Goal: Task Accomplishment & Management: Use online tool/utility

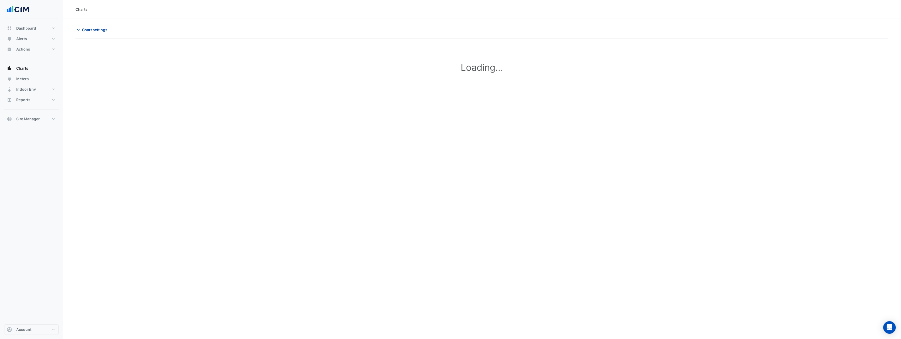
click at [100, 30] on span "Chart settings" at bounding box center [94, 29] width 25 height 5
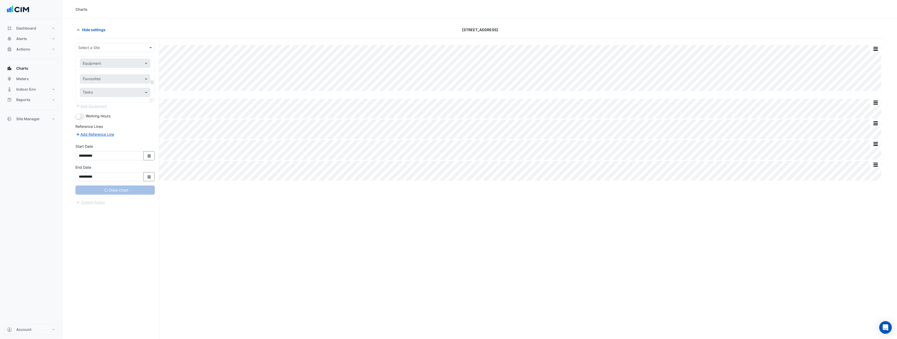
type input "**********"
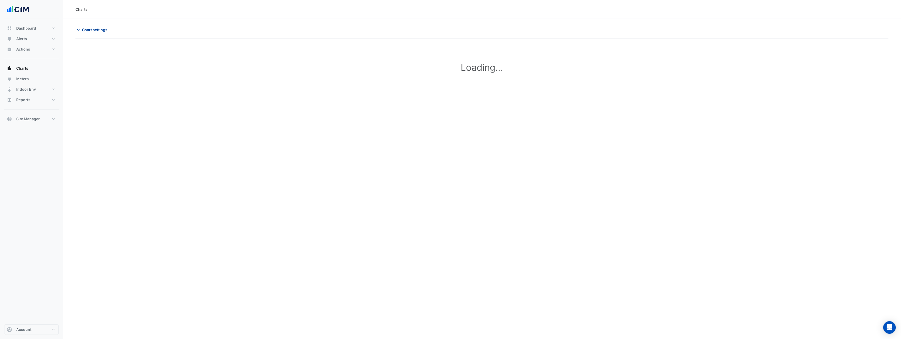
click at [90, 29] on span "Chart settings" at bounding box center [94, 29] width 25 height 5
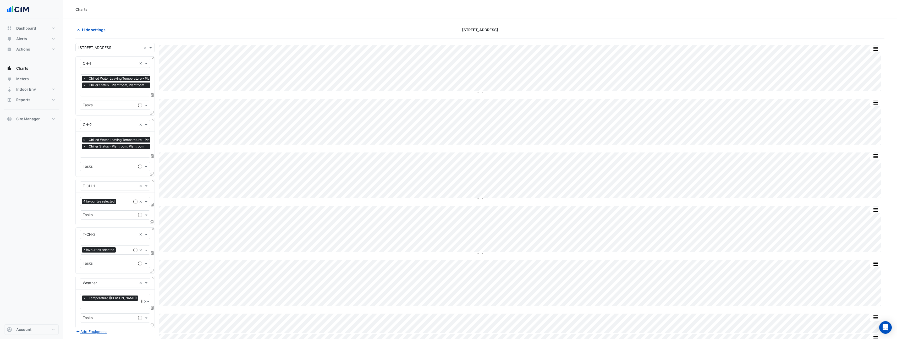
type input "**********"
